Goal: Information Seeking & Learning: Learn about a topic

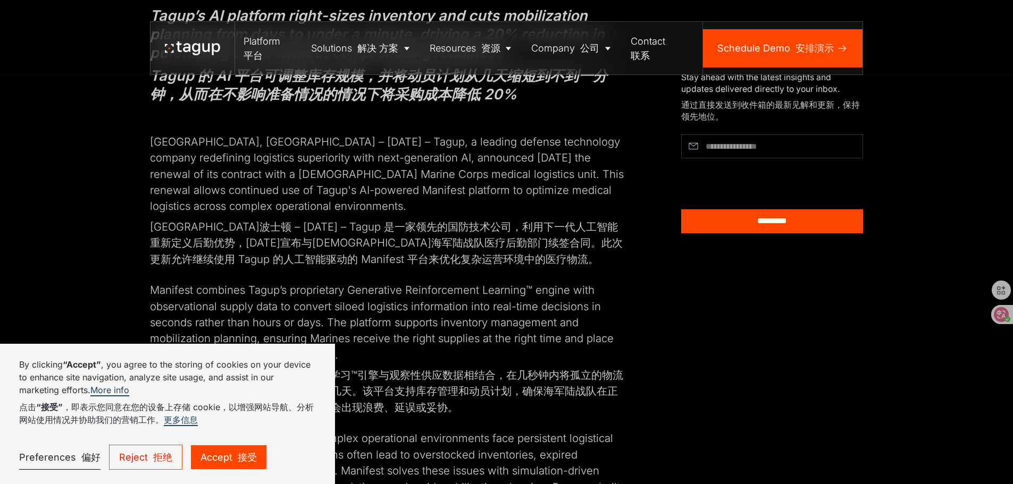
scroll to position [425, 0]
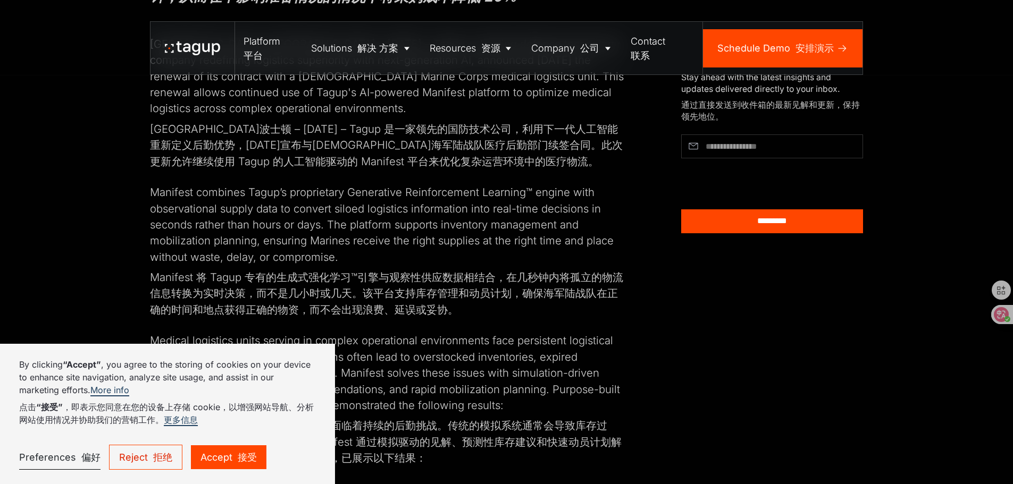
click at [181, 461] on link "Reject 拒绝" at bounding box center [145, 457] width 73 height 25
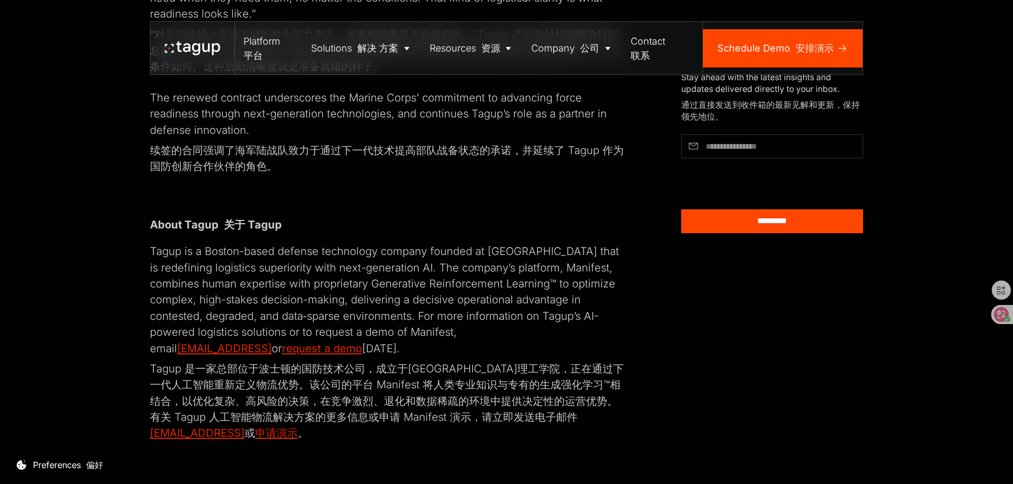
scroll to position [1063, 0]
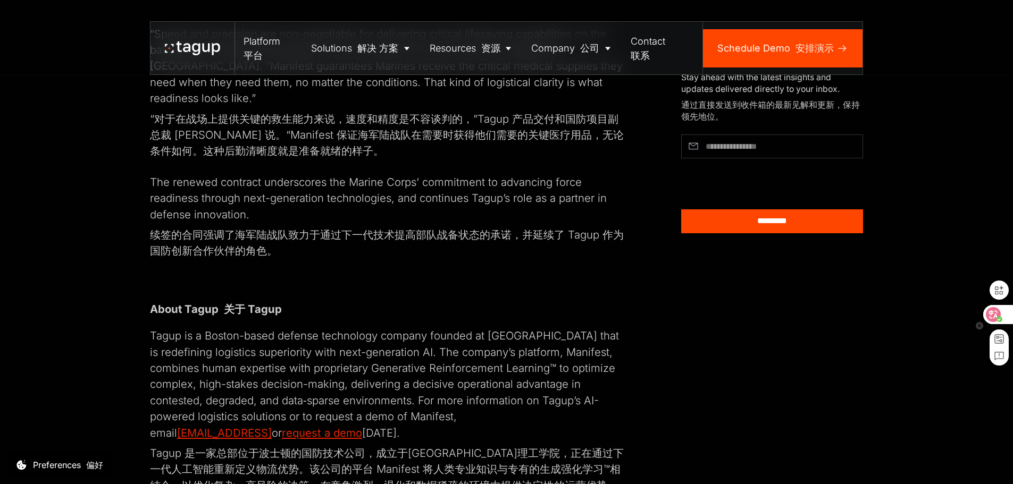
click at [998, 321] on icon at bounding box center [999, 319] width 6 height 6
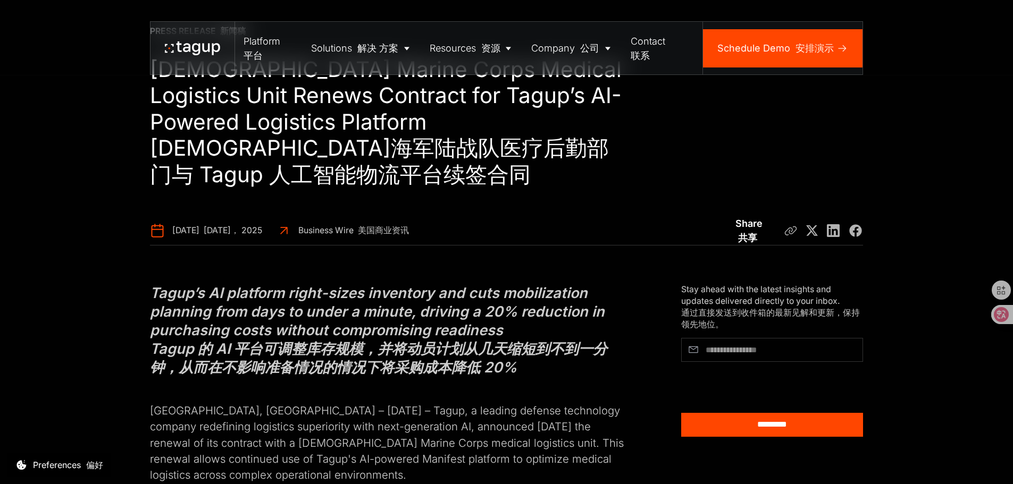
scroll to position [0, 0]
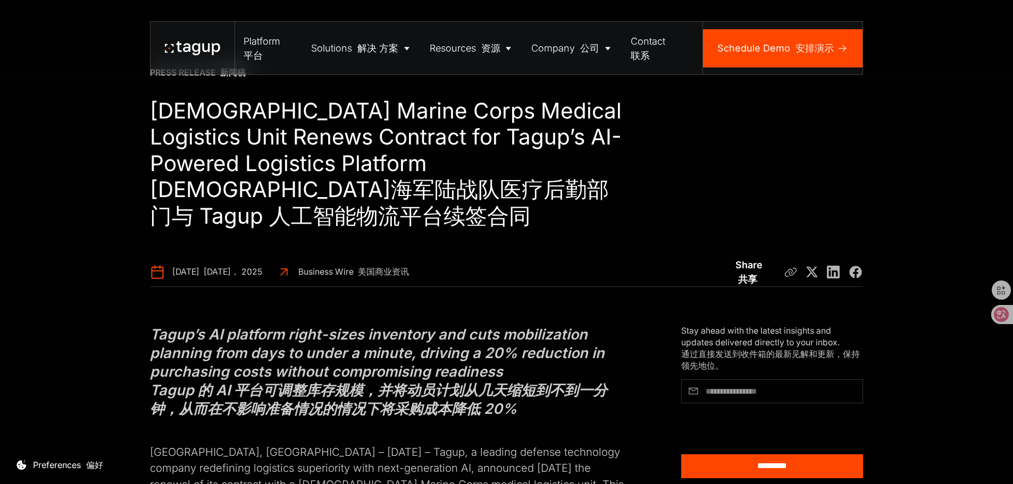
click at [352, 229] on h1 "[DEMOGRAPHIC_DATA] Marine Corps Medical Logistics Unit Renews Contract for Tagu…" at bounding box center [387, 163] width 475 height 131
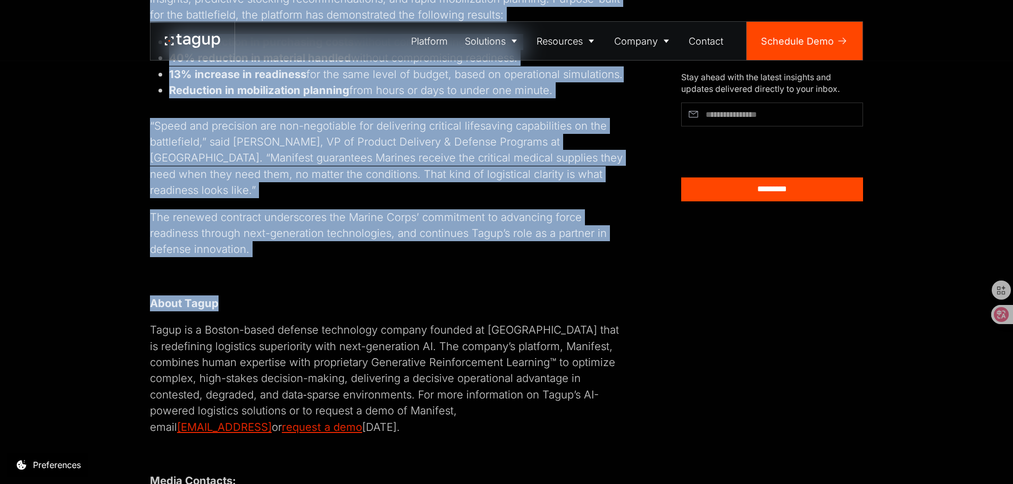
scroll to position [744, 0]
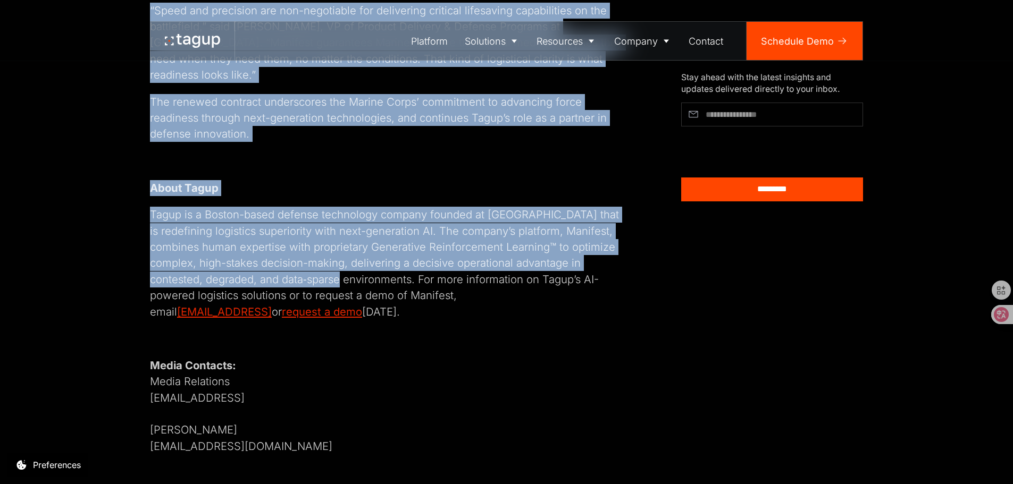
drag, startPoint x: 115, startPoint y: 132, endPoint x: 351, endPoint y: 375, distance: 339.1
click at [351, 375] on div "Tagup’s AI platform right-sizes inventory and cuts mobilization planning from d…" at bounding box center [387, 8] width 474 height 892
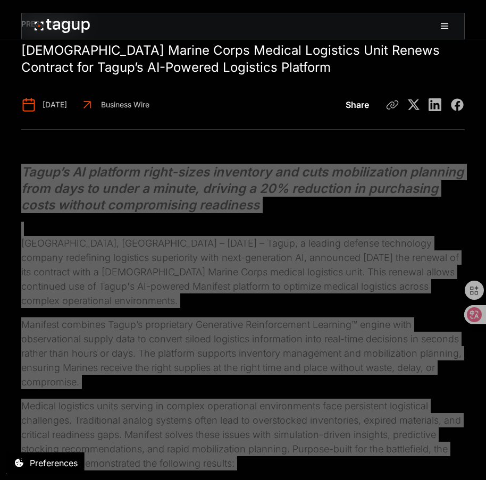
scroll to position [0, 0]
